Goal: Task Accomplishment & Management: Manage account settings

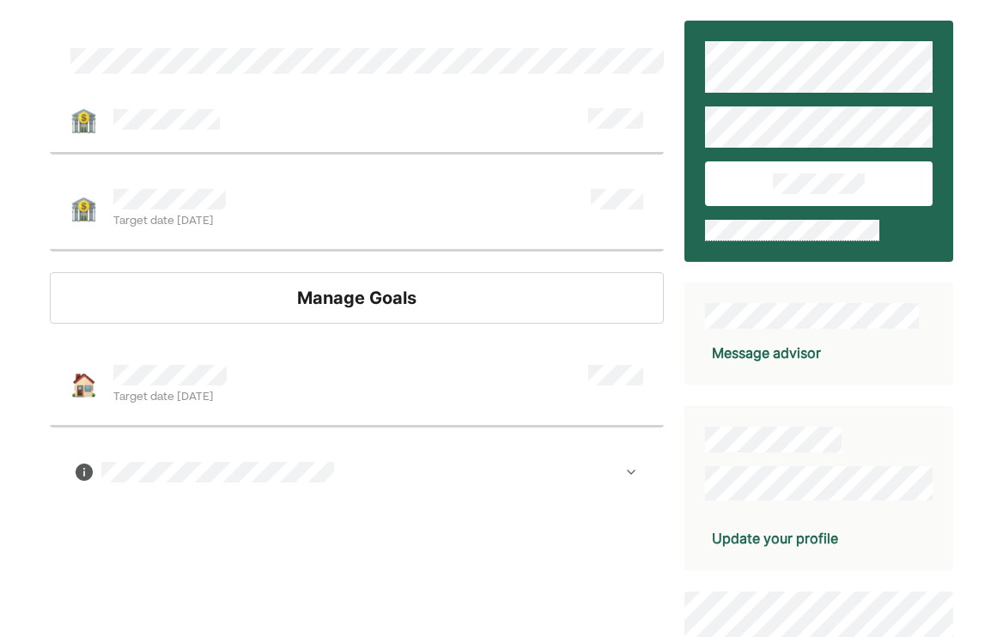
click at [443, 308] on div "Manage Goals" at bounding box center [357, 298] width 614 height 52
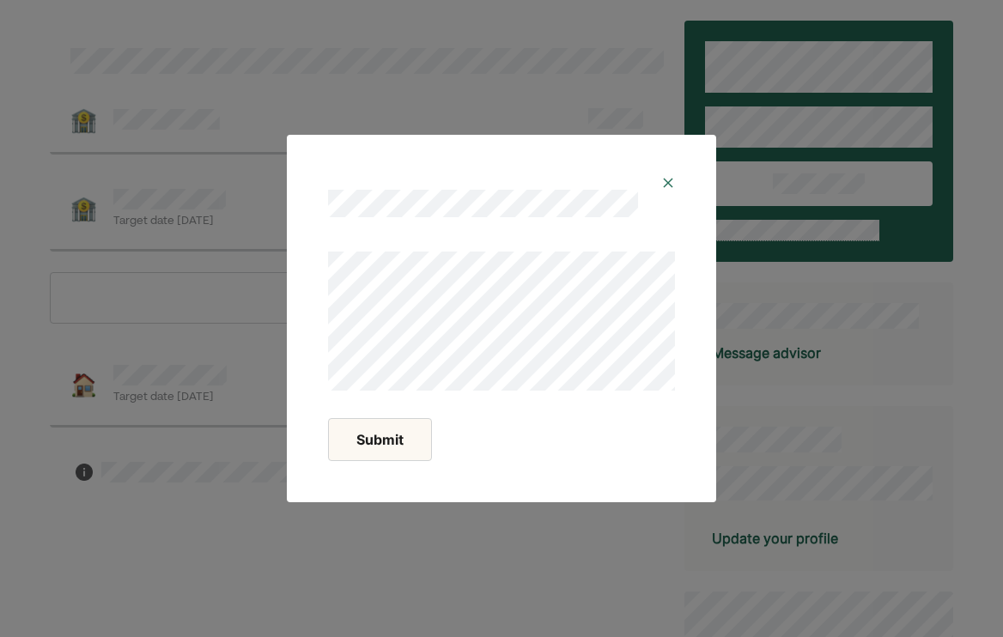
click at [670, 182] on img at bounding box center [668, 183] width 14 height 14
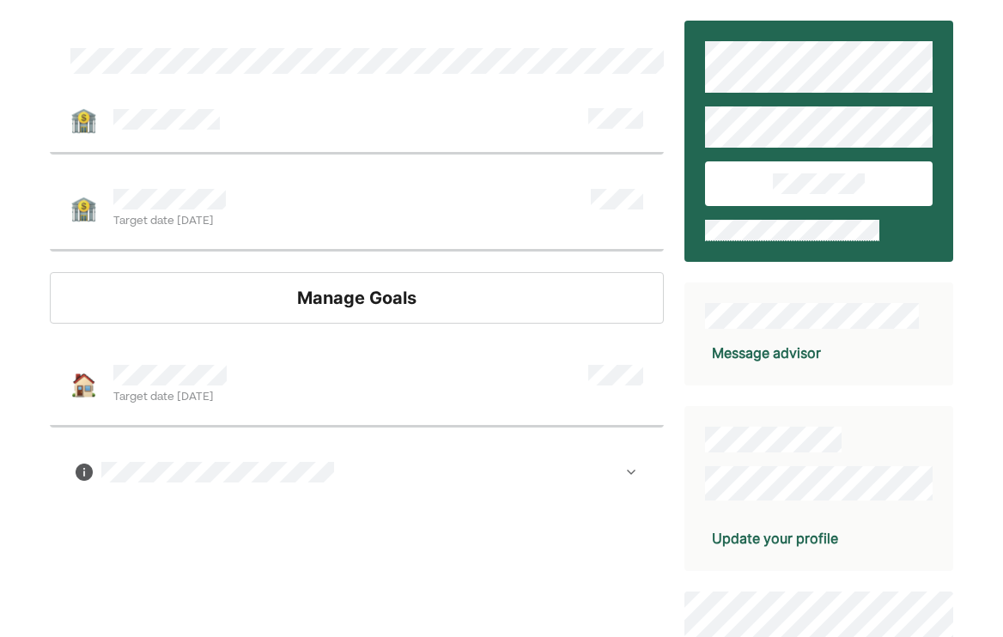
click at [628, 465] on img at bounding box center [631, 472] width 14 height 14
click at [393, 309] on div "Manage Goals" at bounding box center [357, 298] width 614 height 52
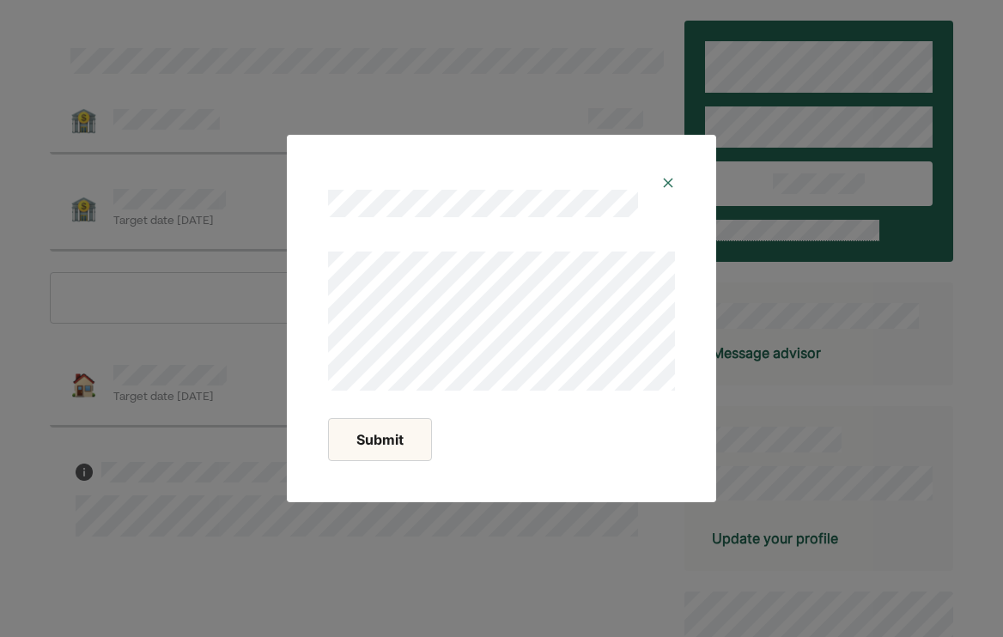
click at [668, 176] on img at bounding box center [668, 183] width 14 height 14
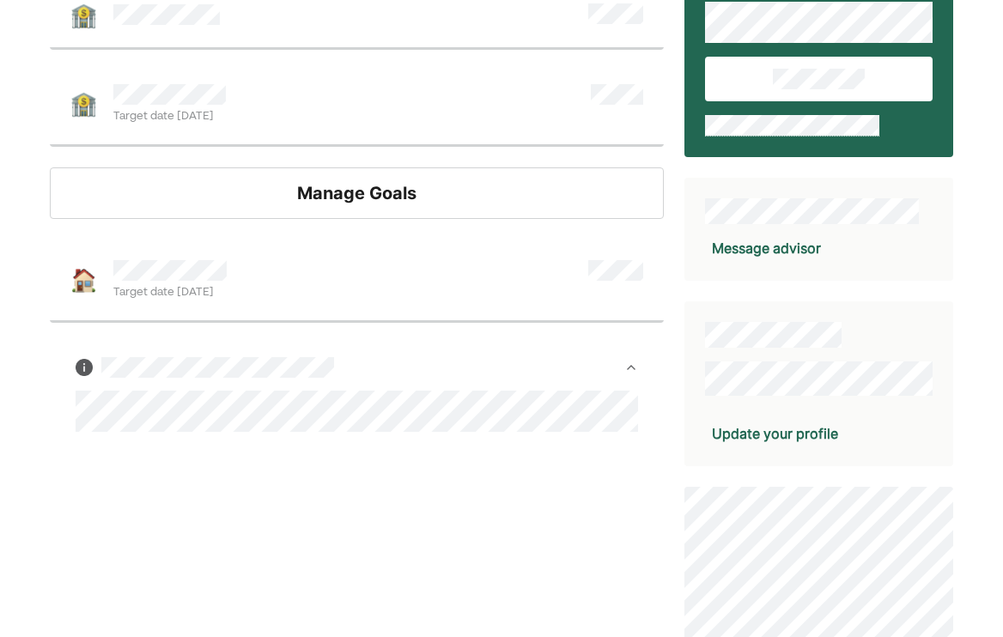
scroll to position [106, 0]
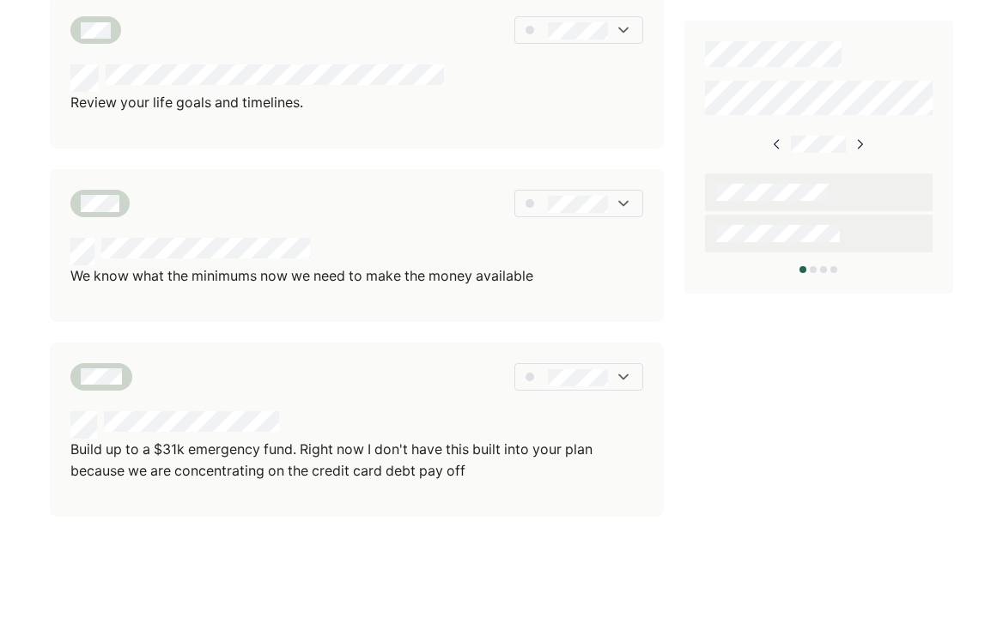
scroll to position [437, 0]
